Goal: Register for event/course

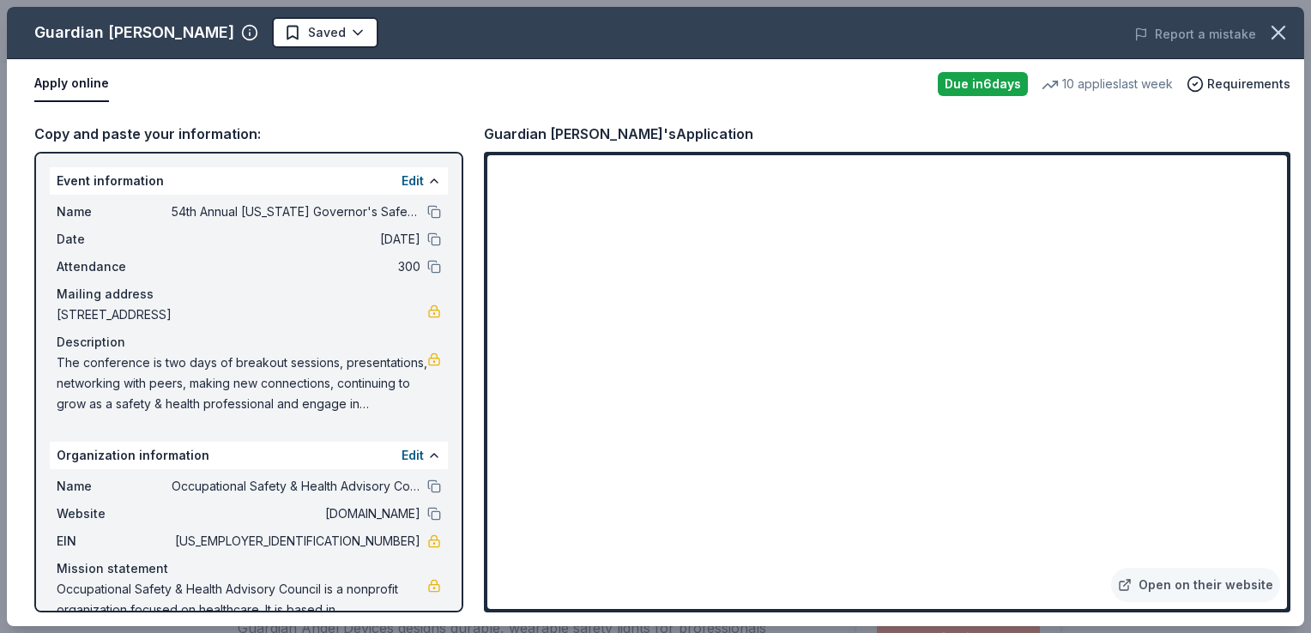
scroll to position [687, 0]
click at [188, 128] on div "Copy and paste your information:" at bounding box center [248, 134] width 429 height 22
click at [330, 213] on span "54th Annual [US_STATE] Governor's Safety & Health Conference" at bounding box center [296, 212] width 249 height 21
click at [66, 80] on button "Apply online" at bounding box center [71, 84] width 75 height 36
click at [72, 70] on button "Apply online" at bounding box center [71, 84] width 75 height 36
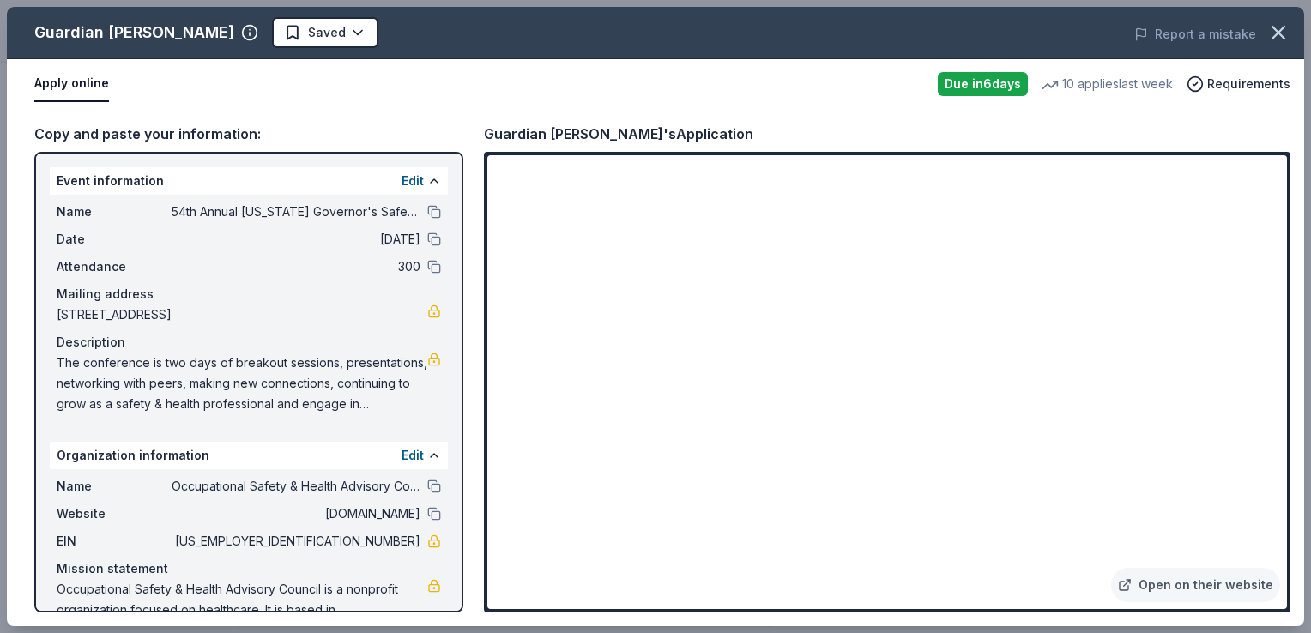
click at [72, 72] on button "Apply online" at bounding box center [71, 84] width 75 height 36
click at [72, 82] on button "Apply online" at bounding box center [71, 84] width 75 height 36
click at [1002, 83] on div "Due [DATE]" at bounding box center [983, 84] width 90 height 24
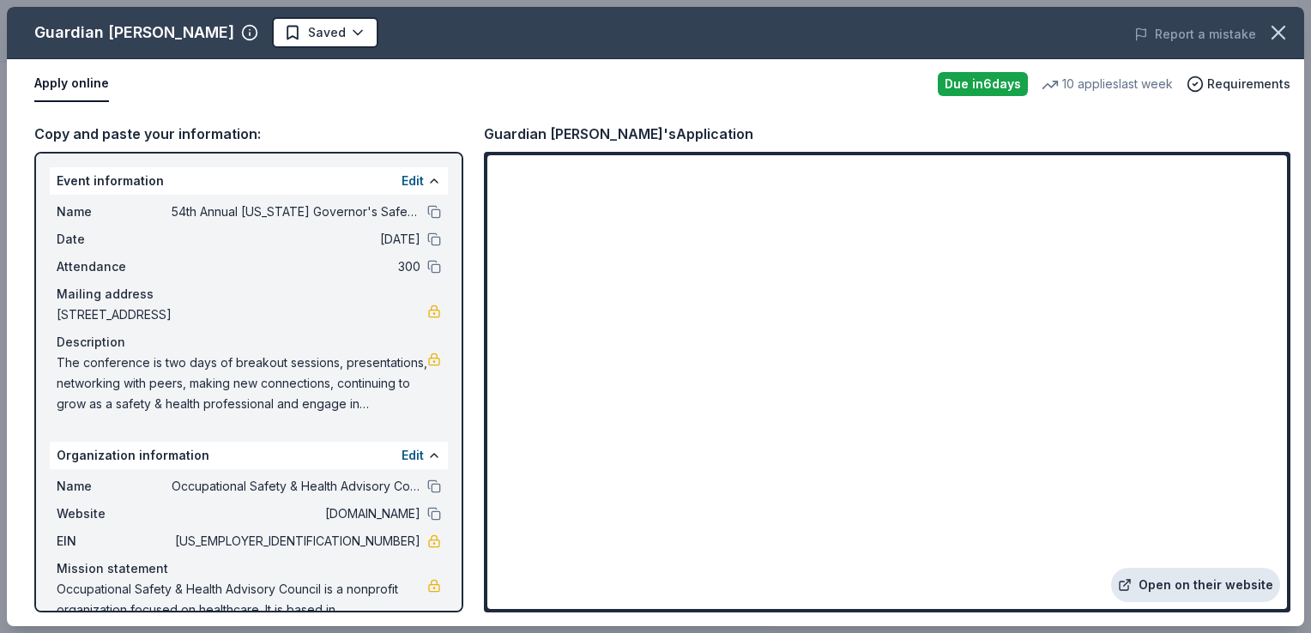
click at [1182, 589] on link "Open on their website" at bounding box center [1195, 585] width 169 height 34
